Goal: Transaction & Acquisition: Book appointment/travel/reservation

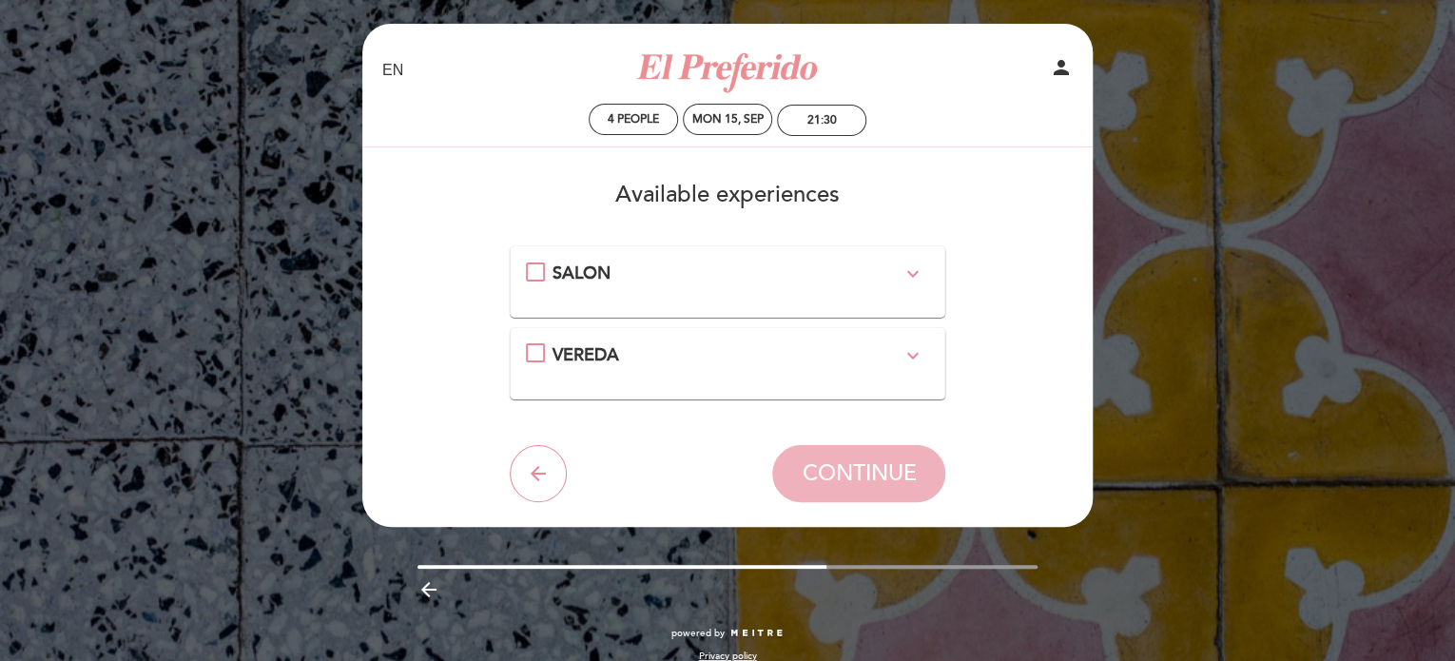
click at [534, 274] on div "SALON expand_more" at bounding box center [728, 273] width 404 height 25
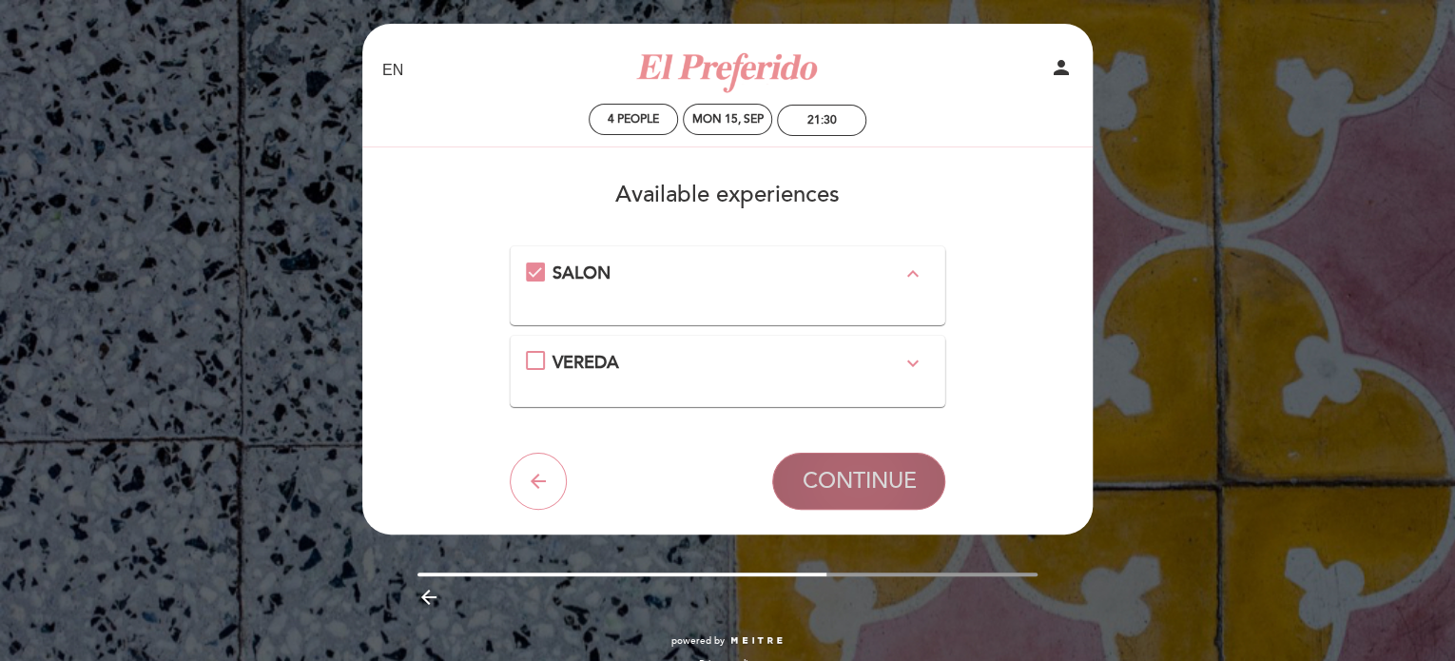
click at [870, 480] on span "CONTINUE" at bounding box center [858, 481] width 114 height 27
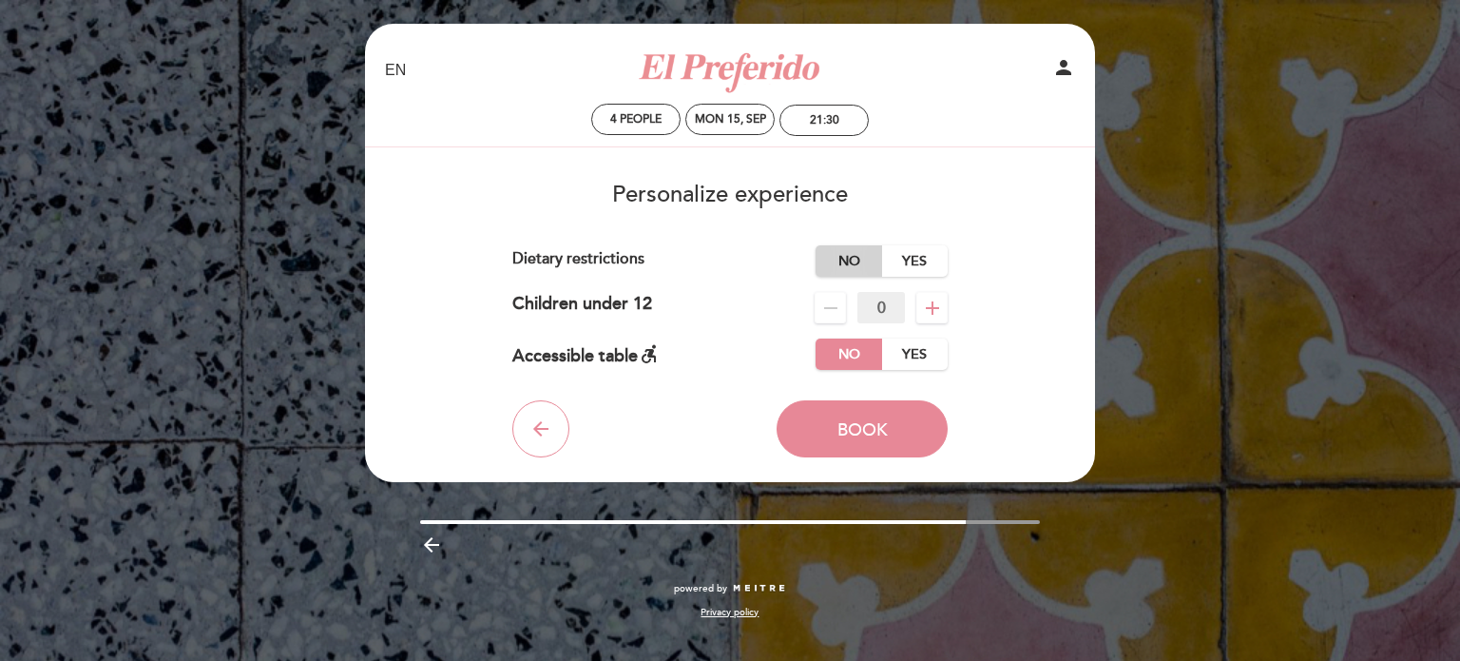
click at [848, 258] on label "No" at bounding box center [849, 260] width 67 height 31
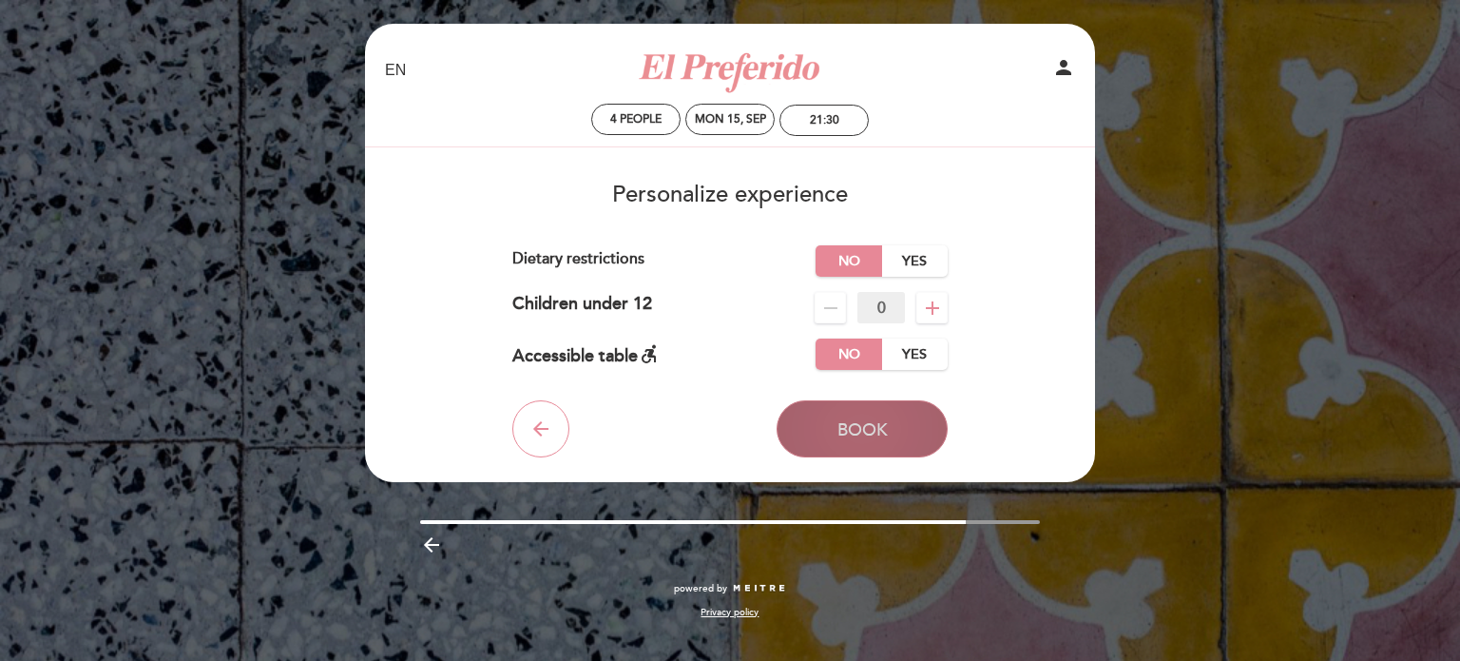
click at [855, 429] on span "Book" at bounding box center [863, 429] width 50 height 21
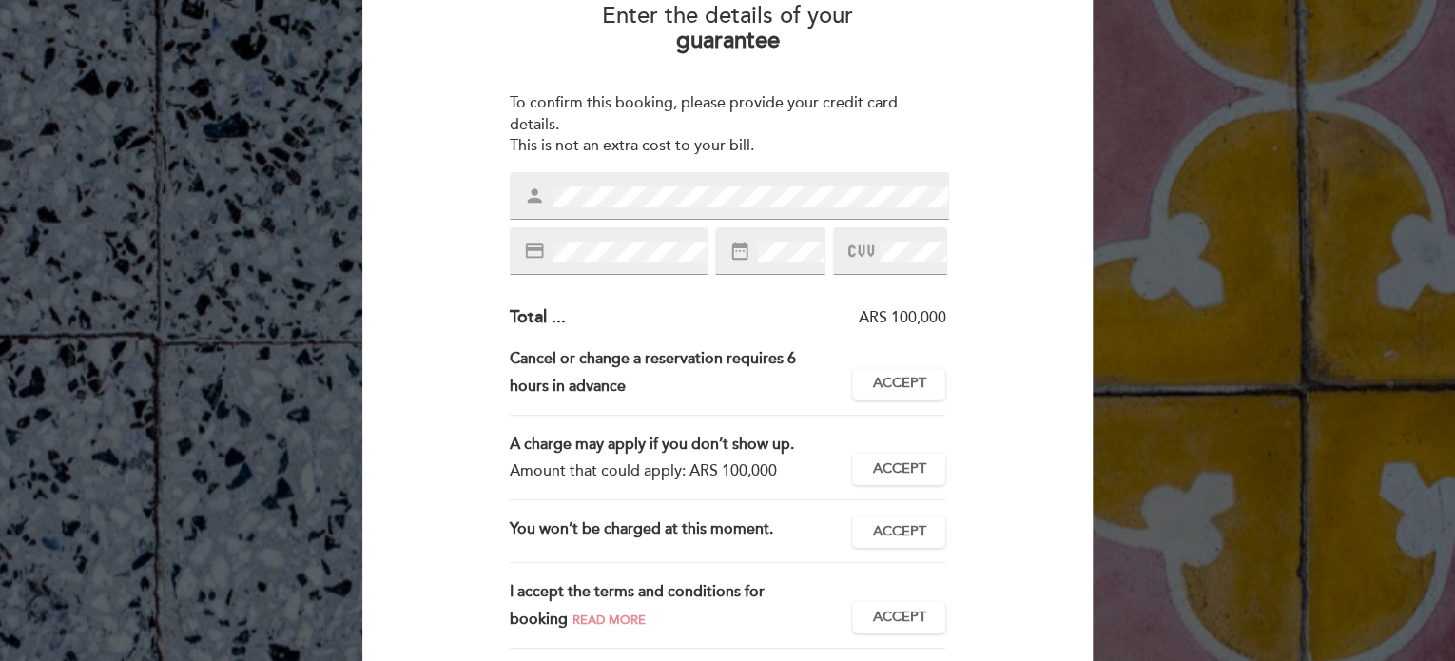
scroll to position [190, 0]
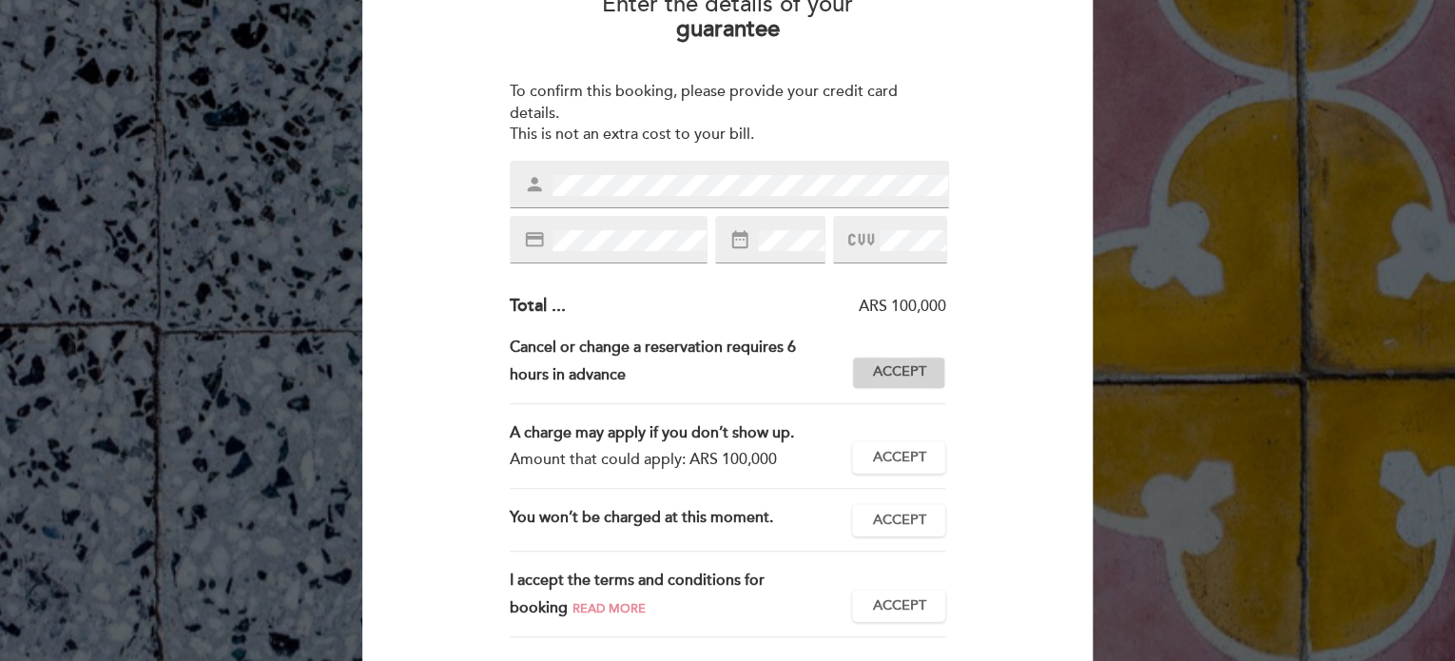
click at [927, 381] on button "Accept Accepted" at bounding box center [898, 372] width 93 height 32
click at [890, 463] on span "Accept" at bounding box center [898, 458] width 53 height 20
click at [877, 520] on span "Accept" at bounding box center [898, 521] width 53 height 20
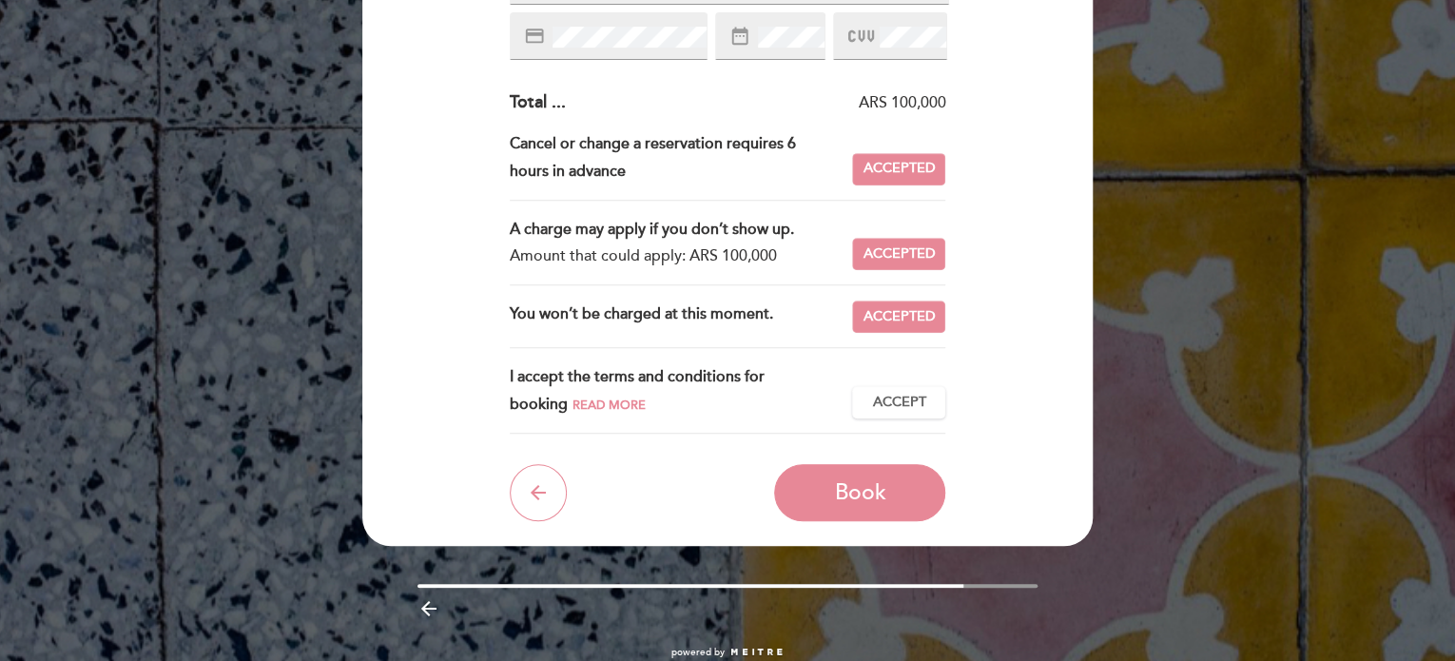
scroll to position [433, 0]
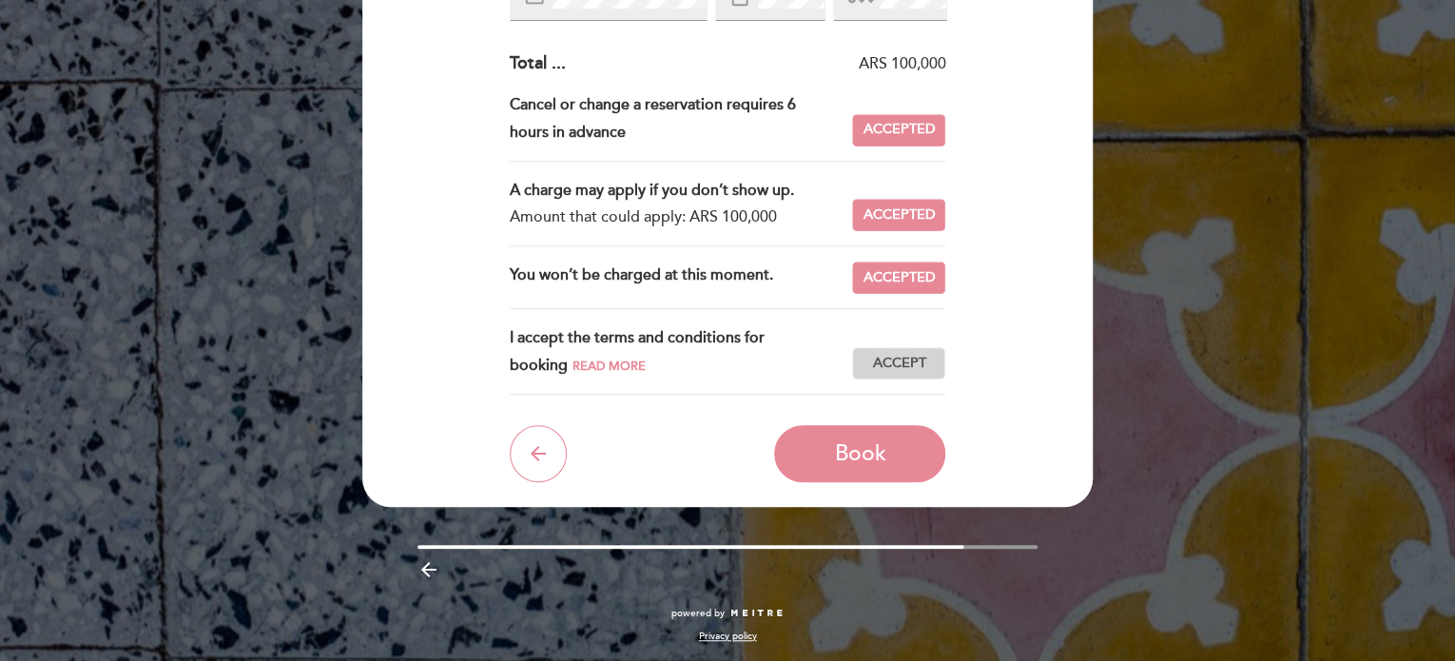
click at [933, 363] on button "Accept Accepted" at bounding box center [898, 363] width 93 height 32
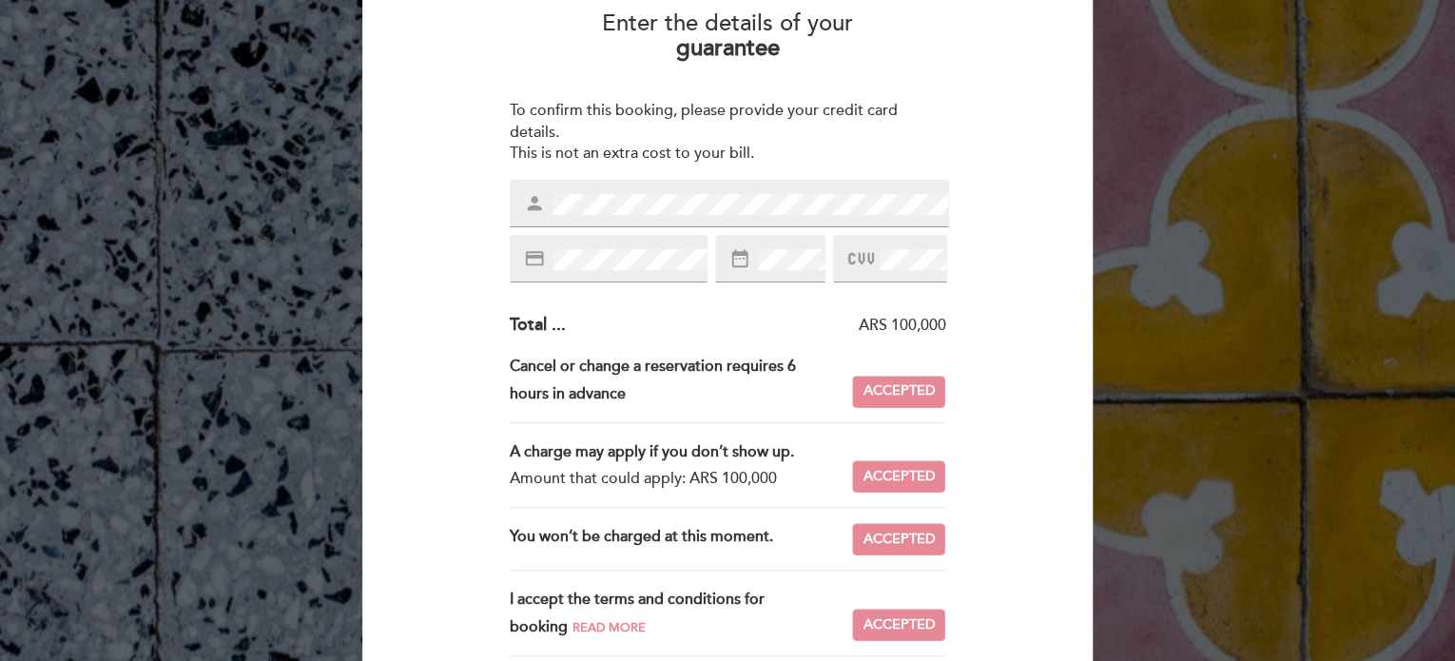
scroll to position [52, 0]
